Goal: Find specific page/section: Find specific page/section

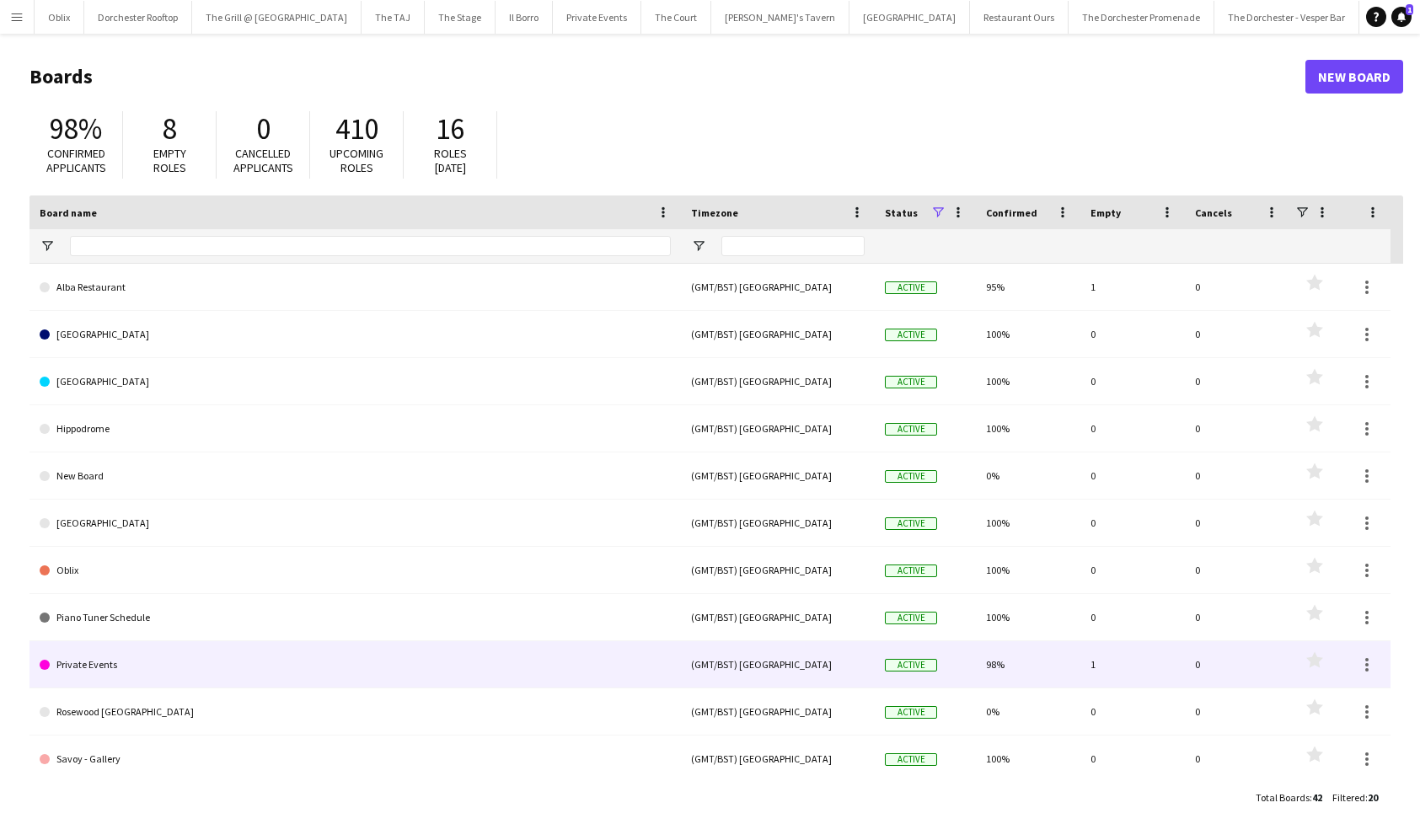
click at [423, 645] on link "Private Events" at bounding box center [355, 665] width 631 height 47
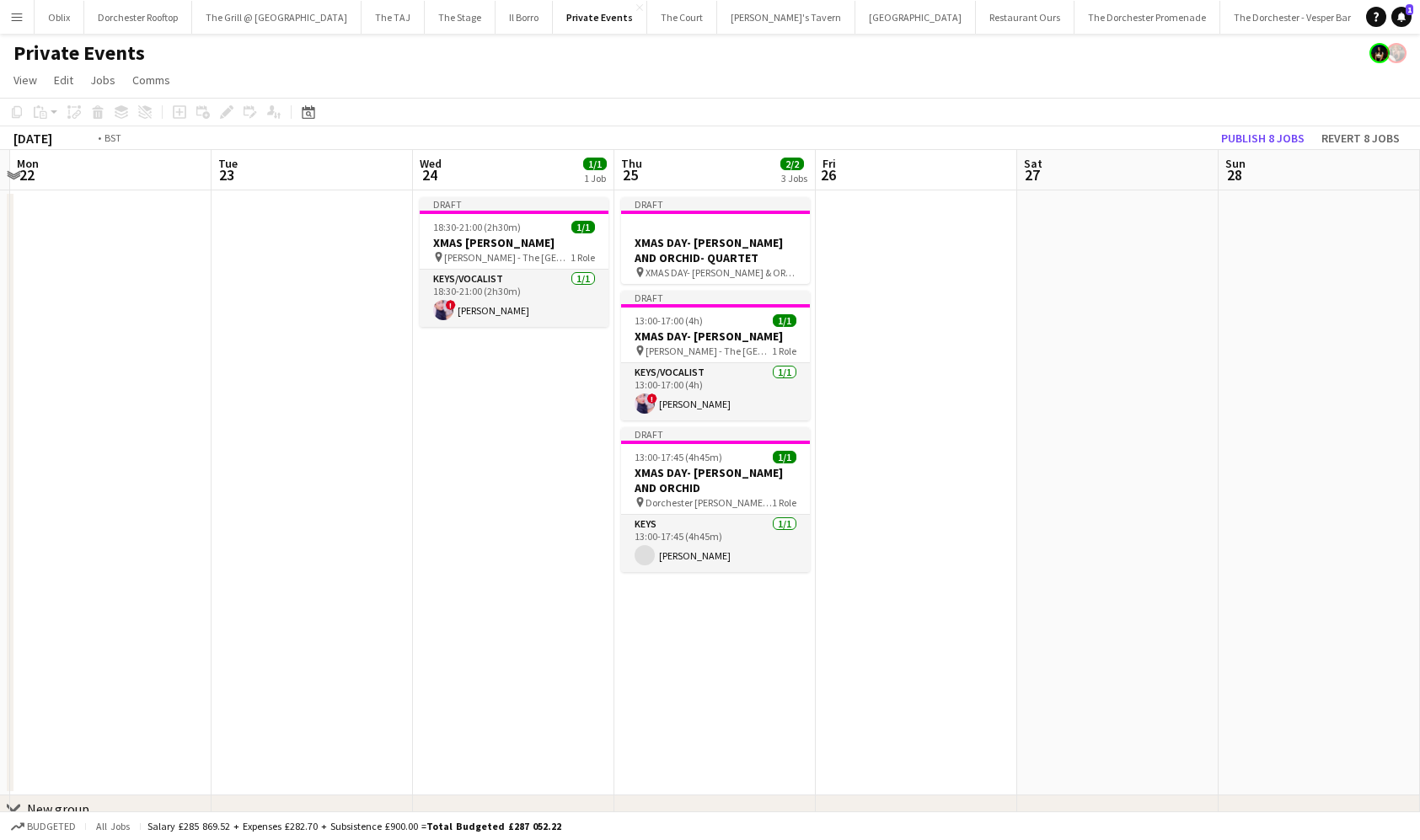
scroll to position [0, 817]
